Goal: Use online tool/utility: Use online tool/utility

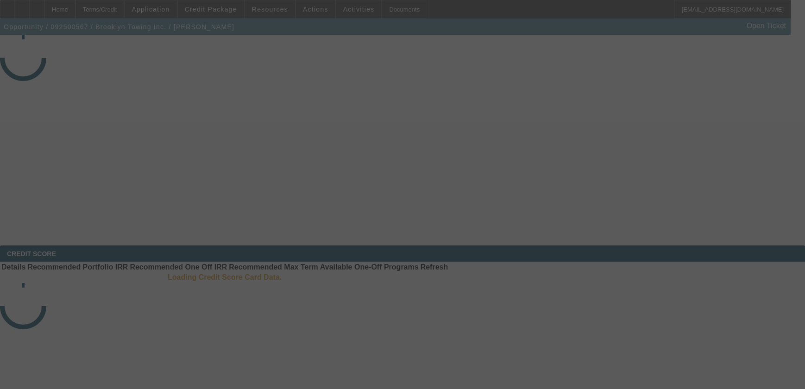
select select "4"
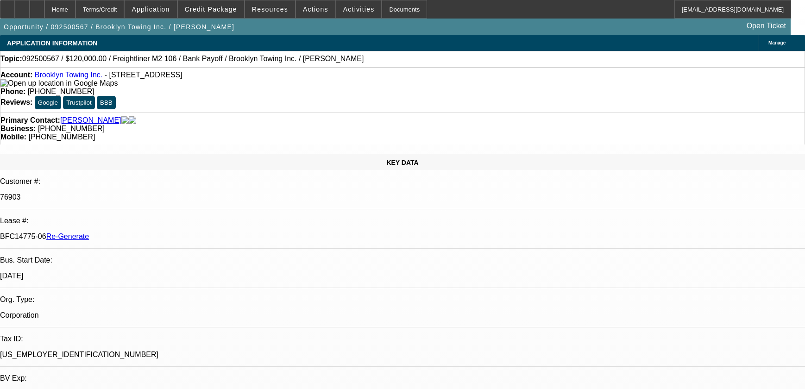
select select "0"
select select "2"
select select "0"
select select "6"
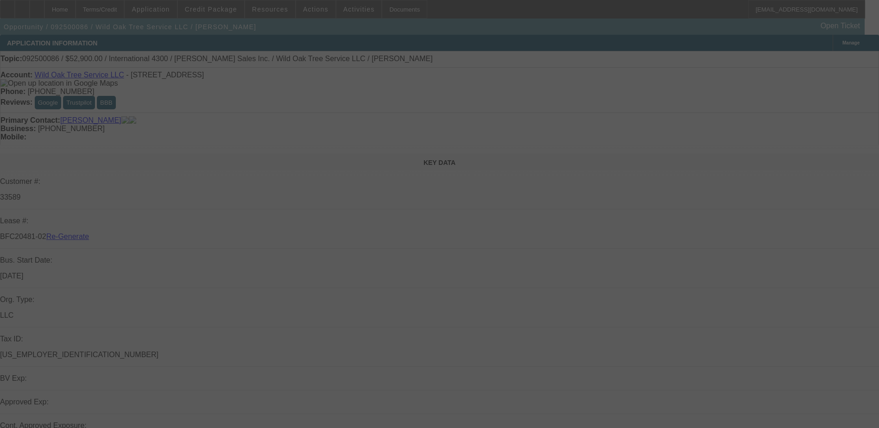
select select "4"
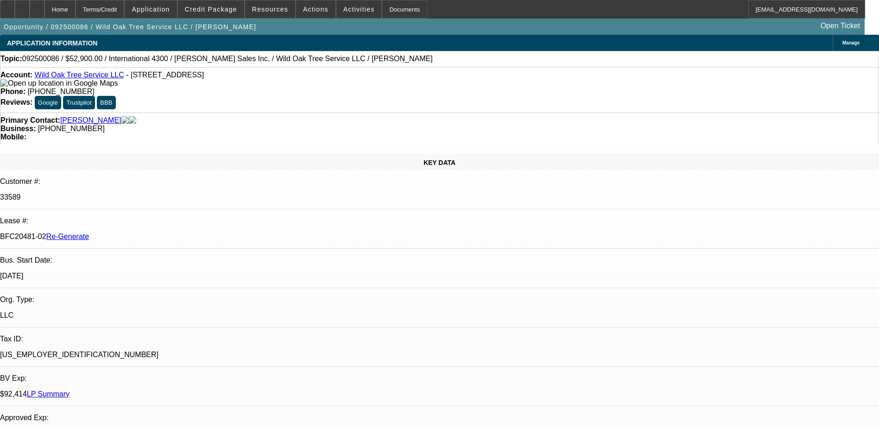
select select "0"
select select "2"
select select "0"
select select "1"
select select "2"
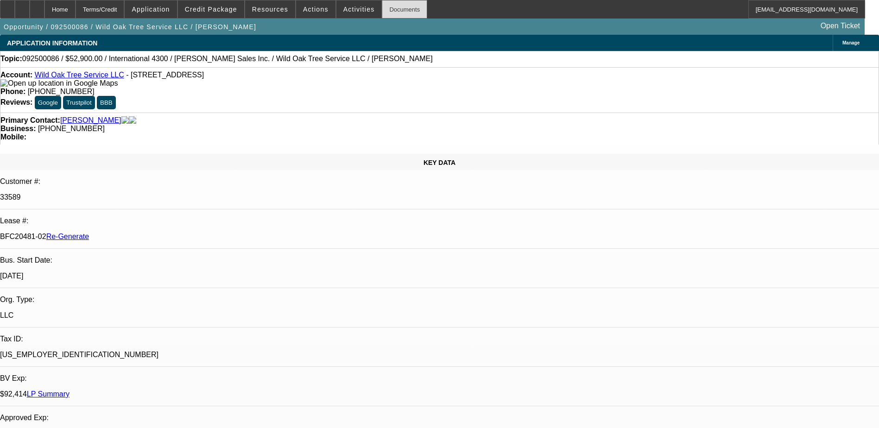
select select "6"
click at [386, 9] on div "Documents" at bounding box center [404, 9] width 45 height 19
